Goal: Transaction & Acquisition: Subscribe to service/newsletter

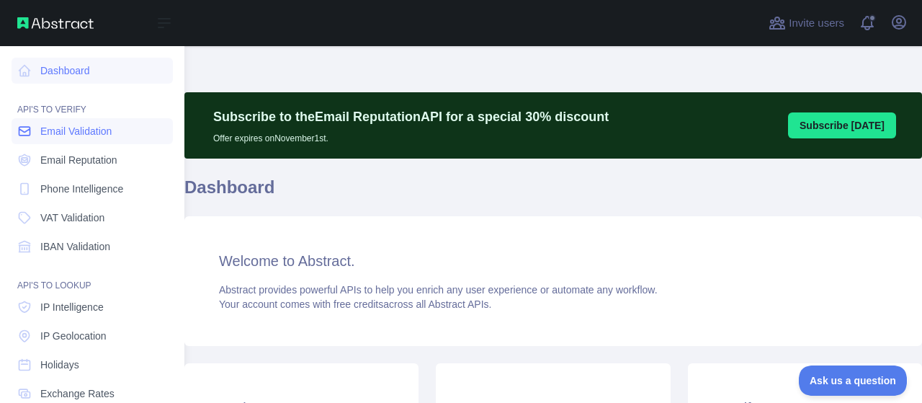
click at [125, 124] on link "Email Validation" at bounding box center [92, 131] width 161 height 26
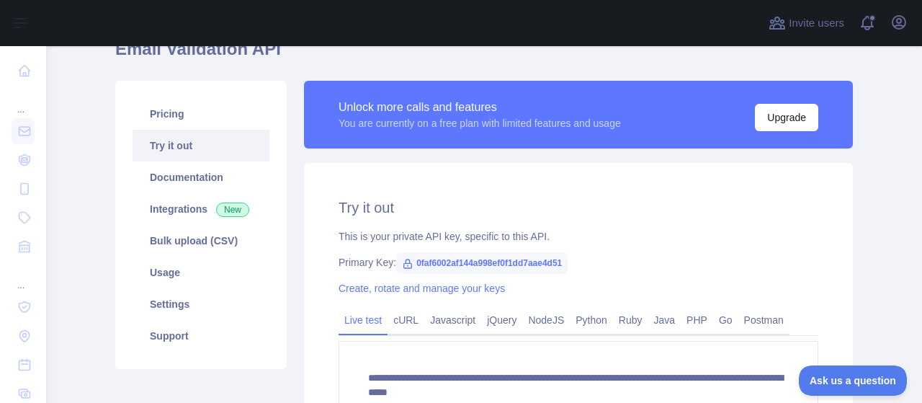
scroll to position [144, 0]
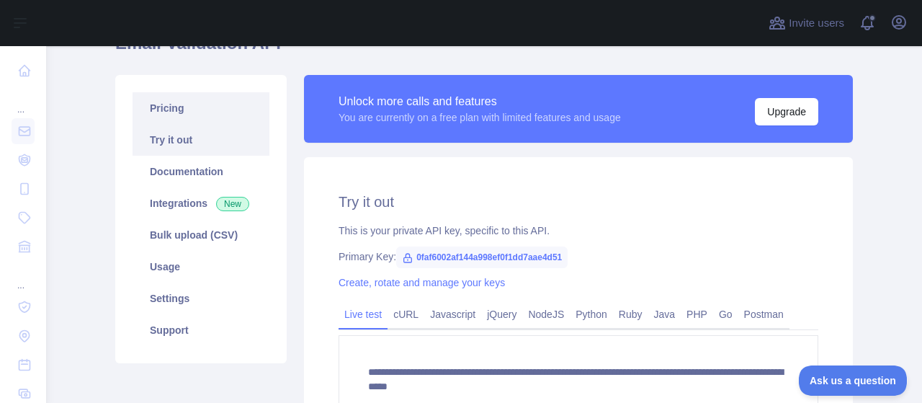
click at [148, 110] on link "Pricing" at bounding box center [201, 108] width 137 height 32
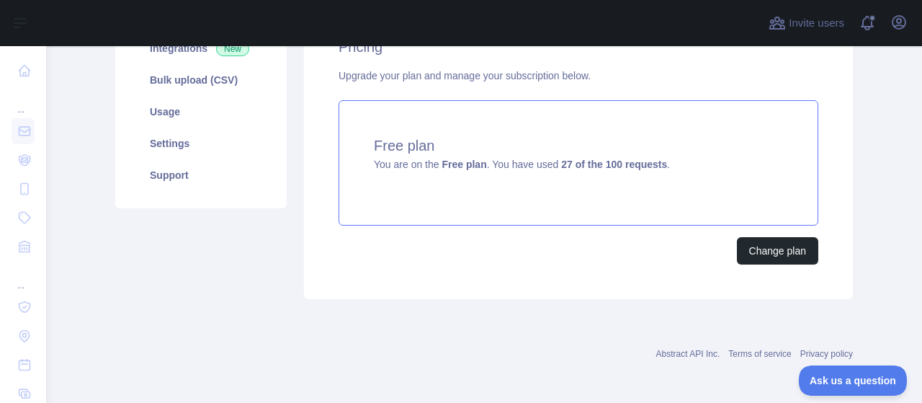
scroll to position [300, 0]
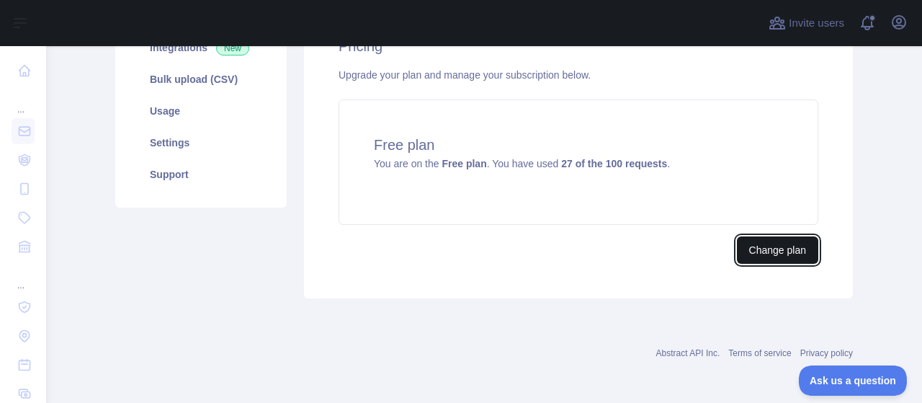
click at [793, 249] on button "Change plan" at bounding box center [777, 249] width 81 height 27
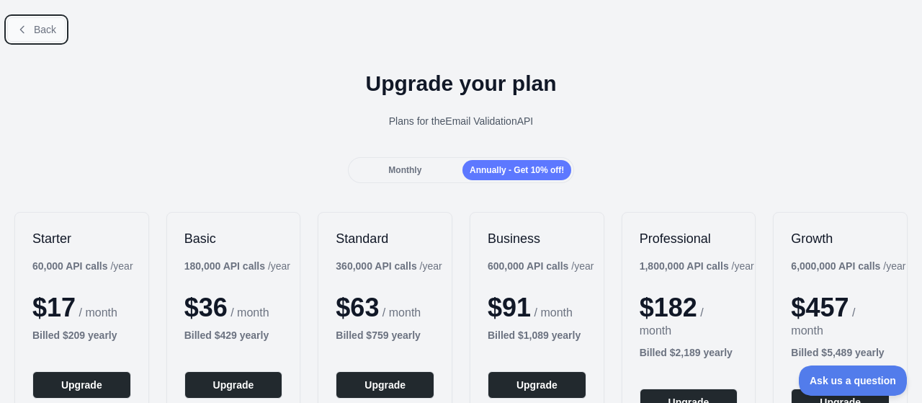
click at [35, 35] on span "Back" at bounding box center [45, 30] width 22 height 12
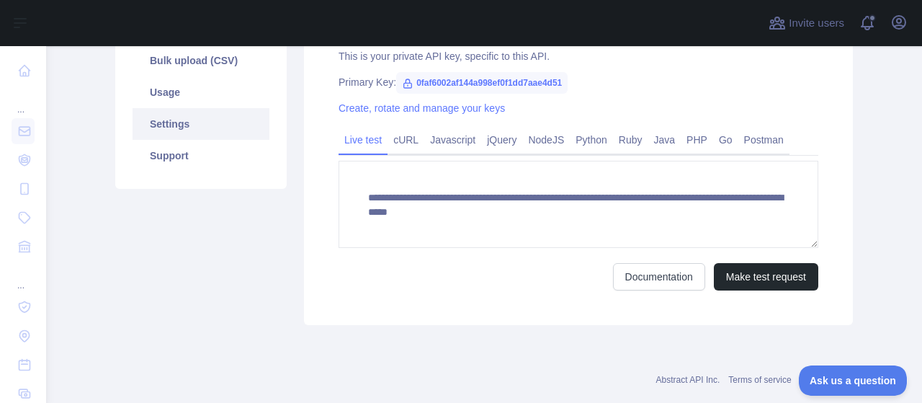
scroll to position [346, 0]
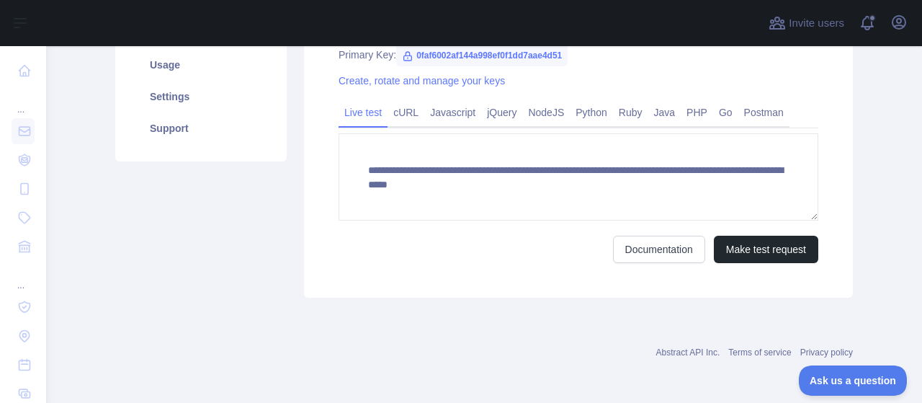
click at [865, 401] on main "**********" at bounding box center [484, 224] width 876 height 357
